Goal: Task Accomplishment & Management: Manage account settings

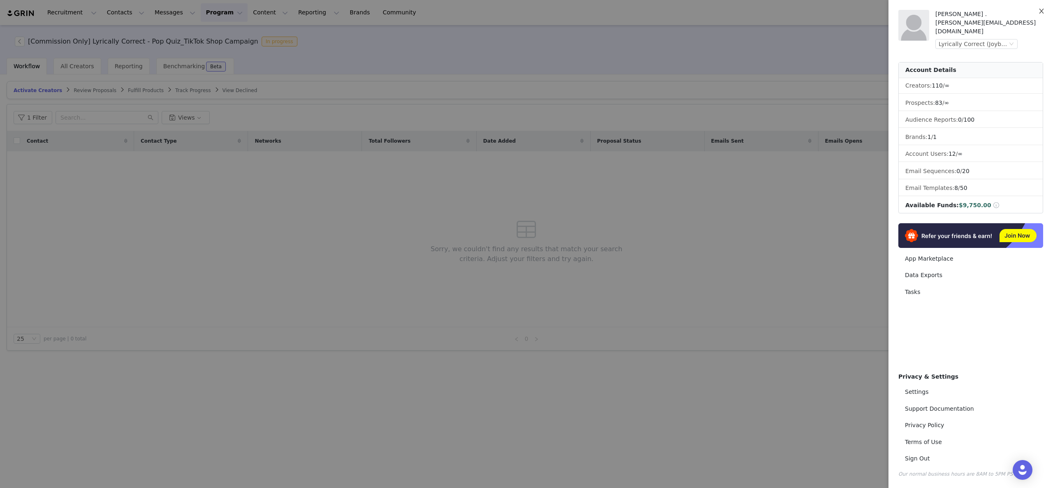
click at [1041, 14] on icon "icon: close" at bounding box center [1041, 11] width 7 height 7
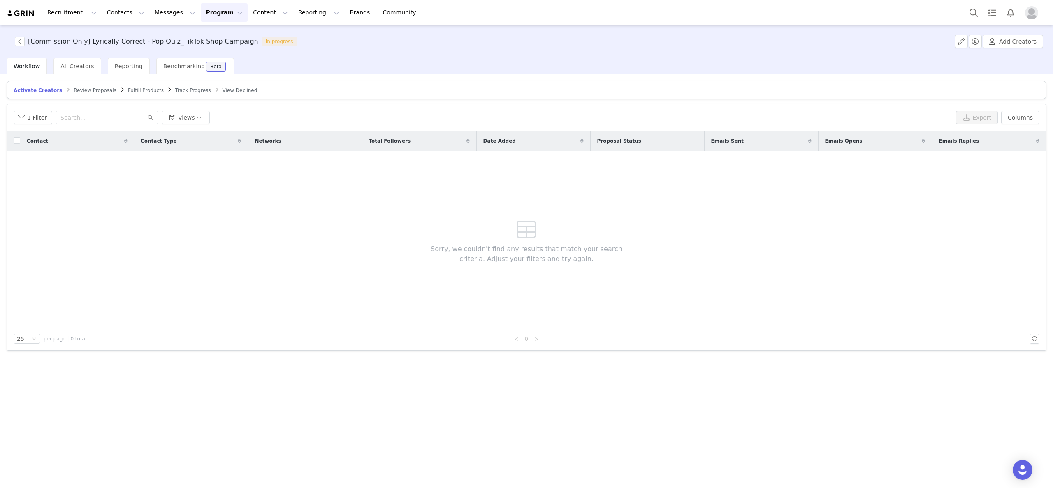
click at [1036, 16] on img "Profile" at bounding box center [1031, 12] width 13 height 13
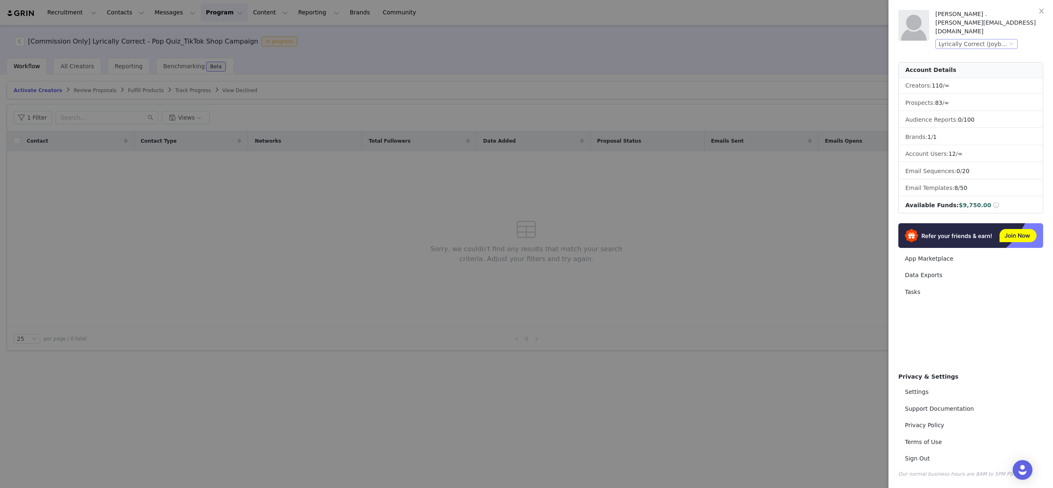
click at [991, 39] on div "Lyrically Correct (Joybyte)" at bounding box center [972, 43] width 69 height 9
click at [969, 39] on div "Lyrically Correct (Joybyte)" at bounding box center [972, 43] width 69 height 9
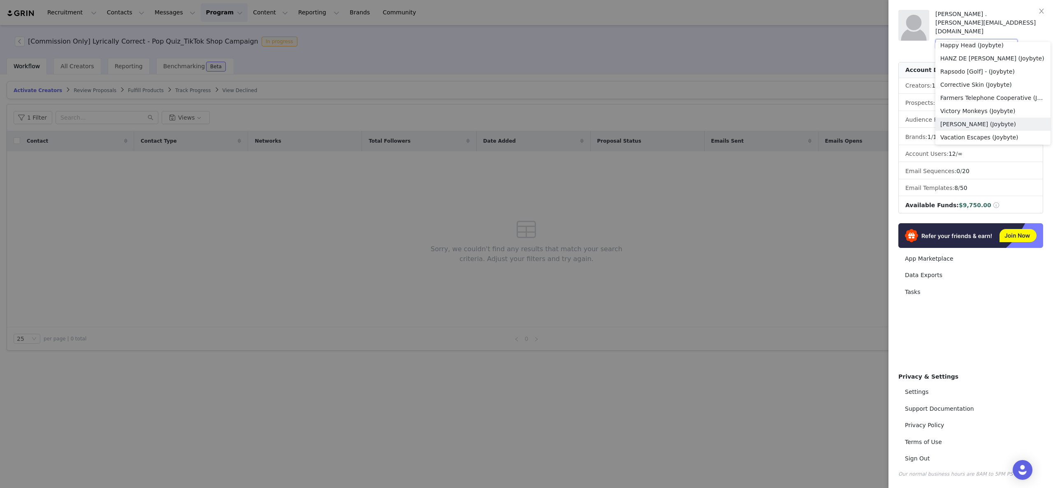
scroll to position [166, 0]
click at [969, 69] on li "Corrective Skin (Joybyte)" at bounding box center [992, 68] width 115 height 13
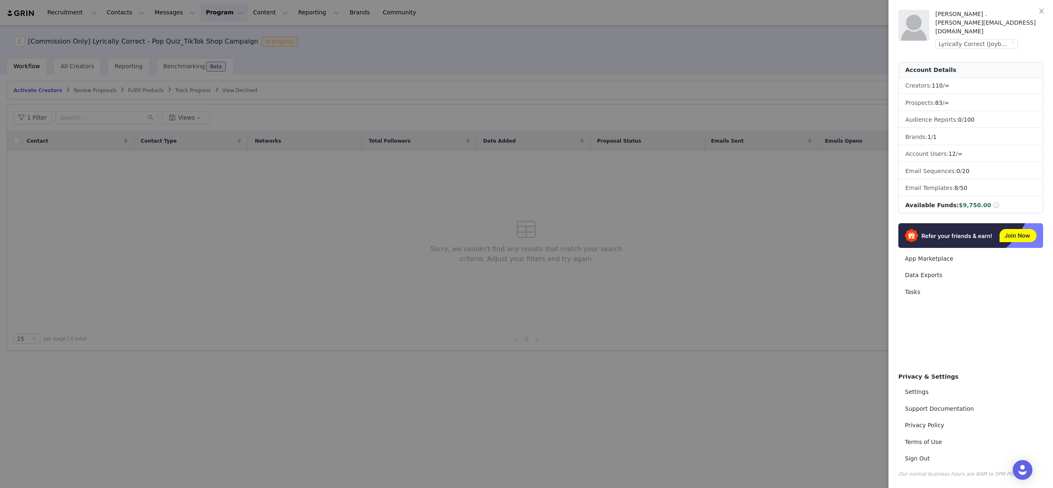
click at [760, 198] on div at bounding box center [526, 244] width 1053 height 488
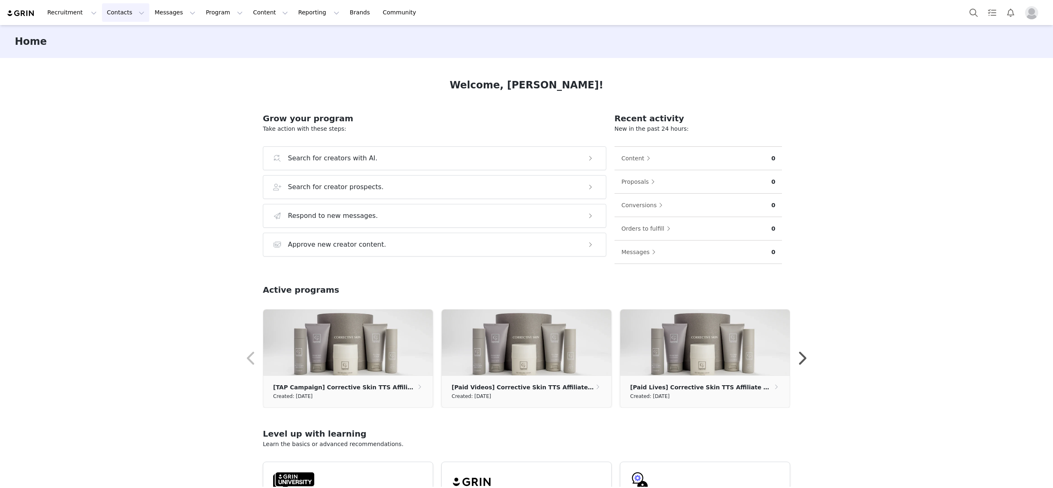
click at [124, 14] on button "Contacts Contacts" at bounding box center [125, 12] width 47 height 19
click at [135, 51] on div "Prospects" at bounding box center [128, 51] width 55 height 9
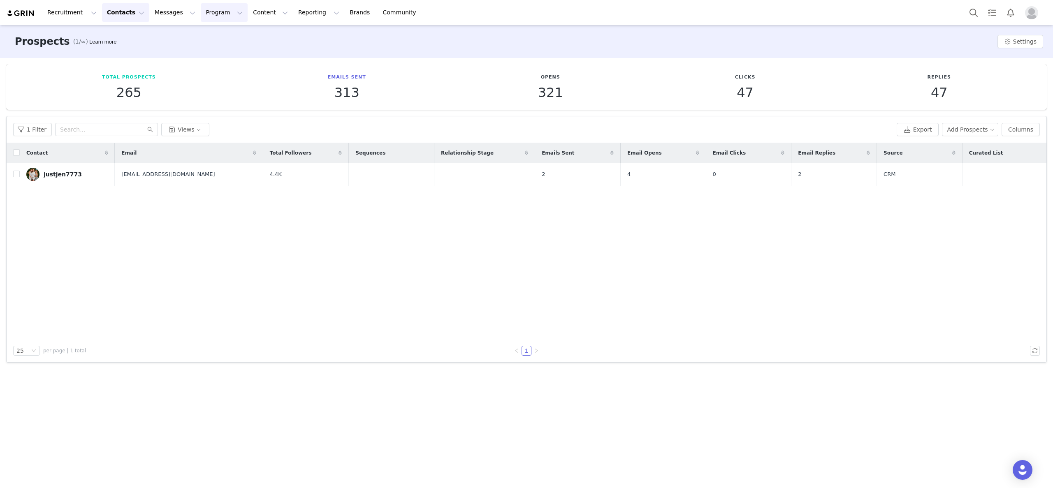
click at [213, 13] on button "Program Program" at bounding box center [224, 12] width 47 height 19
click at [220, 38] on p "Activations" at bounding box center [211, 36] width 32 height 9
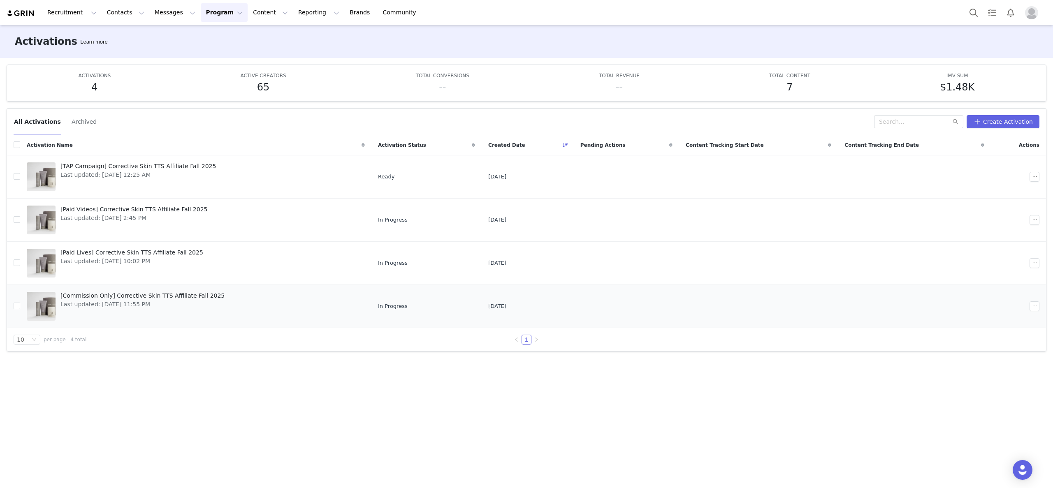
click at [214, 296] on span "[Commission Only] Corrective Skin TTS Affiliate Fall 2025" at bounding box center [142, 296] width 164 height 9
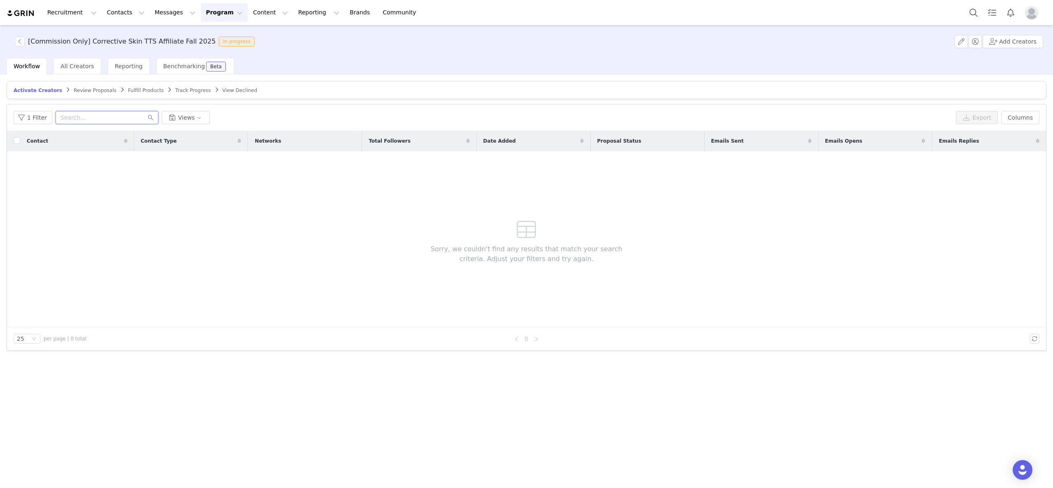
click at [93, 120] on input "text" at bounding box center [107, 117] width 103 height 13
click at [183, 87] on link "Track Progress" at bounding box center [192, 90] width 35 height 6
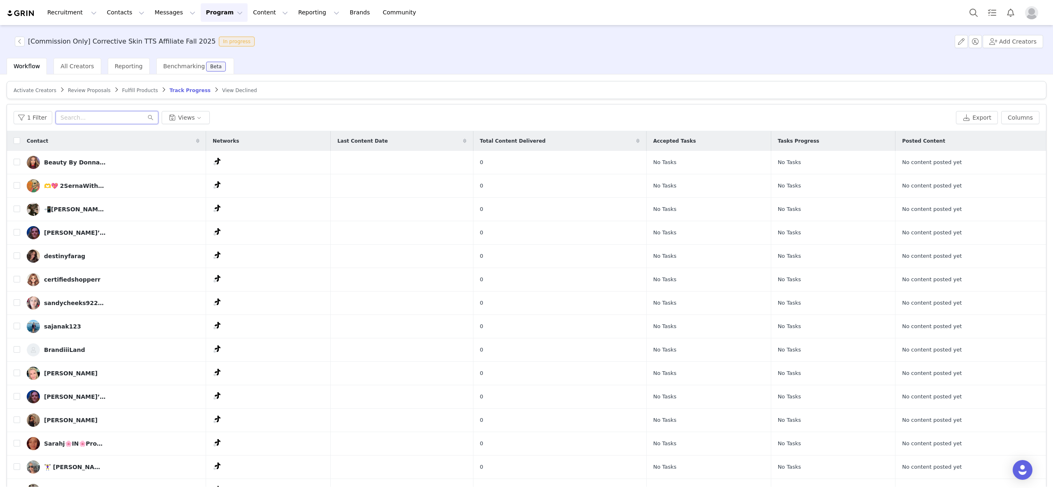
click at [116, 115] on input "text" at bounding box center [107, 117] width 103 height 13
paste input "justtbiancaaa"
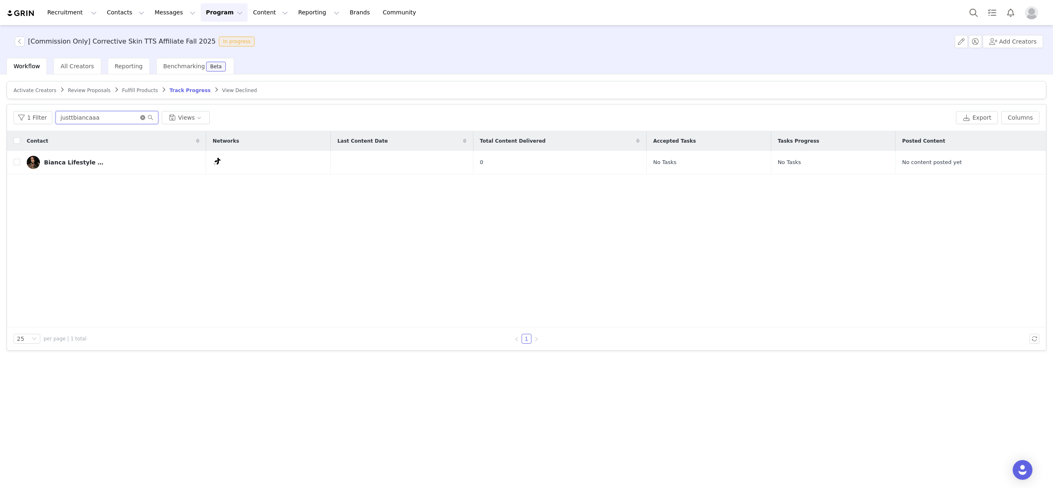
type input "justtbiancaaa"
click at [142, 118] on icon "icon: close-circle" at bounding box center [142, 117] width 5 height 5
click at [49, 90] on span "Activate Creators" at bounding box center [35, 91] width 43 height 6
